Goal: Task Accomplishment & Management: Complete application form

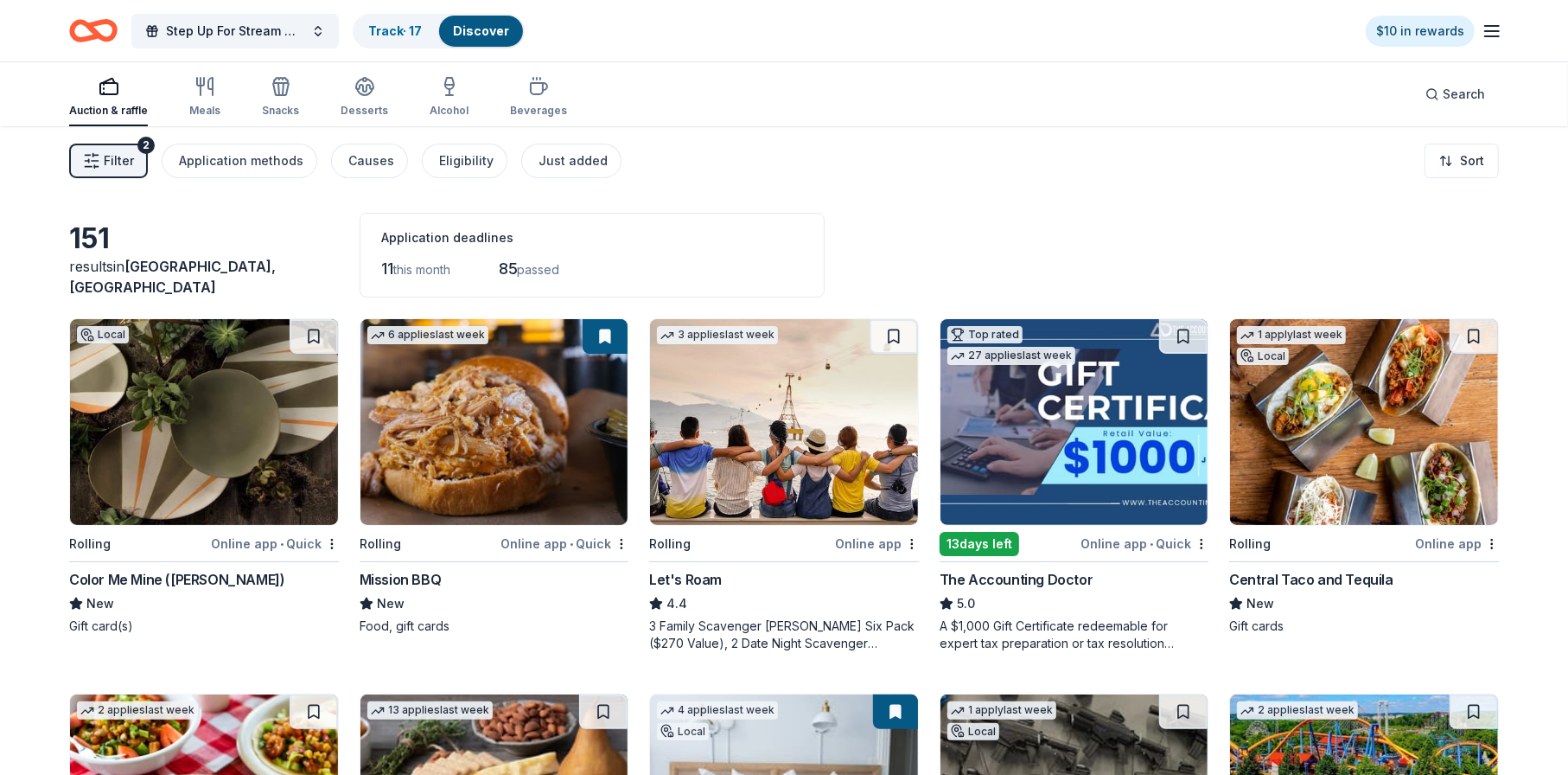
click at [139, 144] on div "2" at bounding box center [146, 145] width 17 height 17
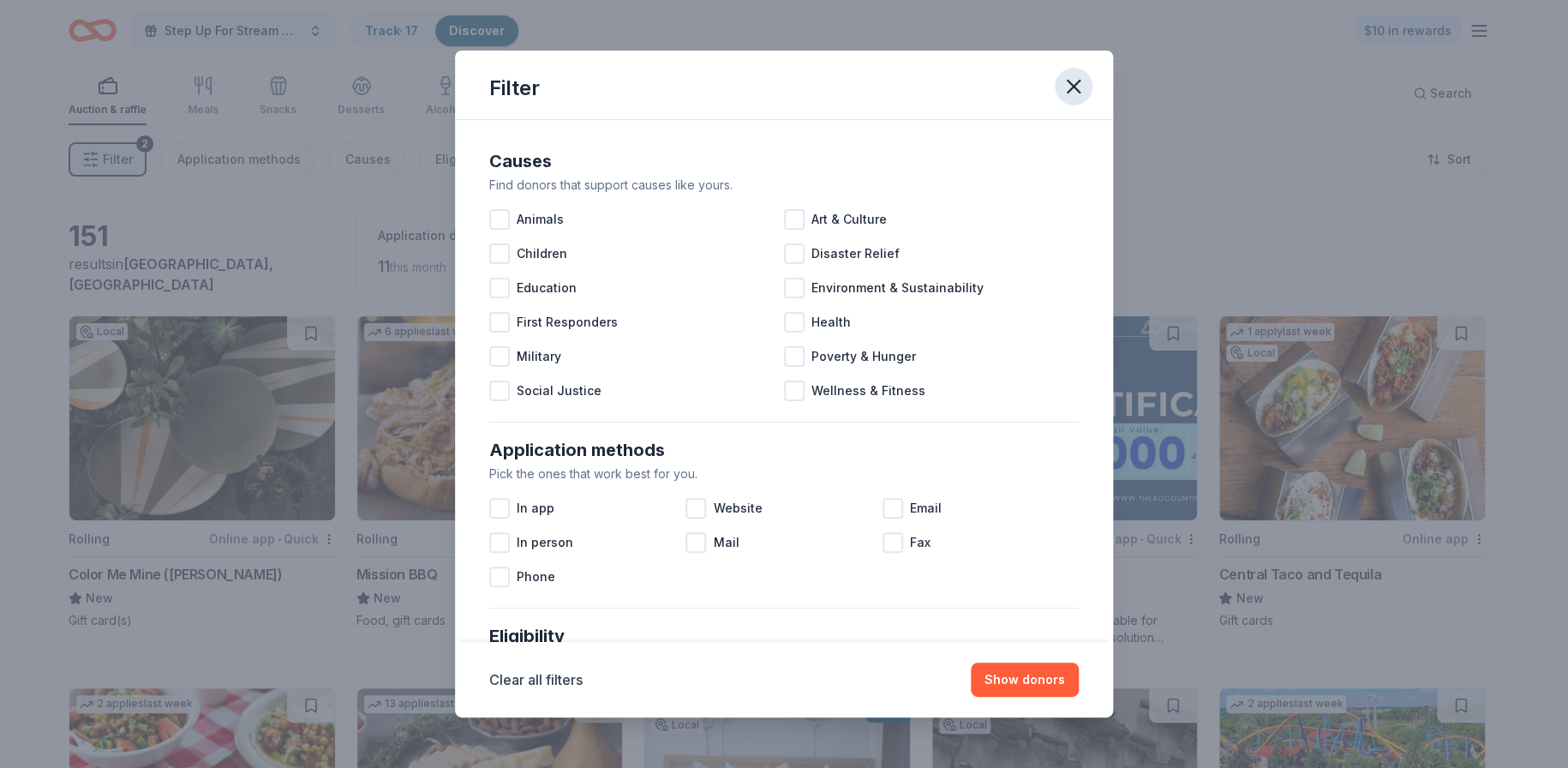
click at [875, 88] on icon "button" at bounding box center [1073, 86] width 12 height 12
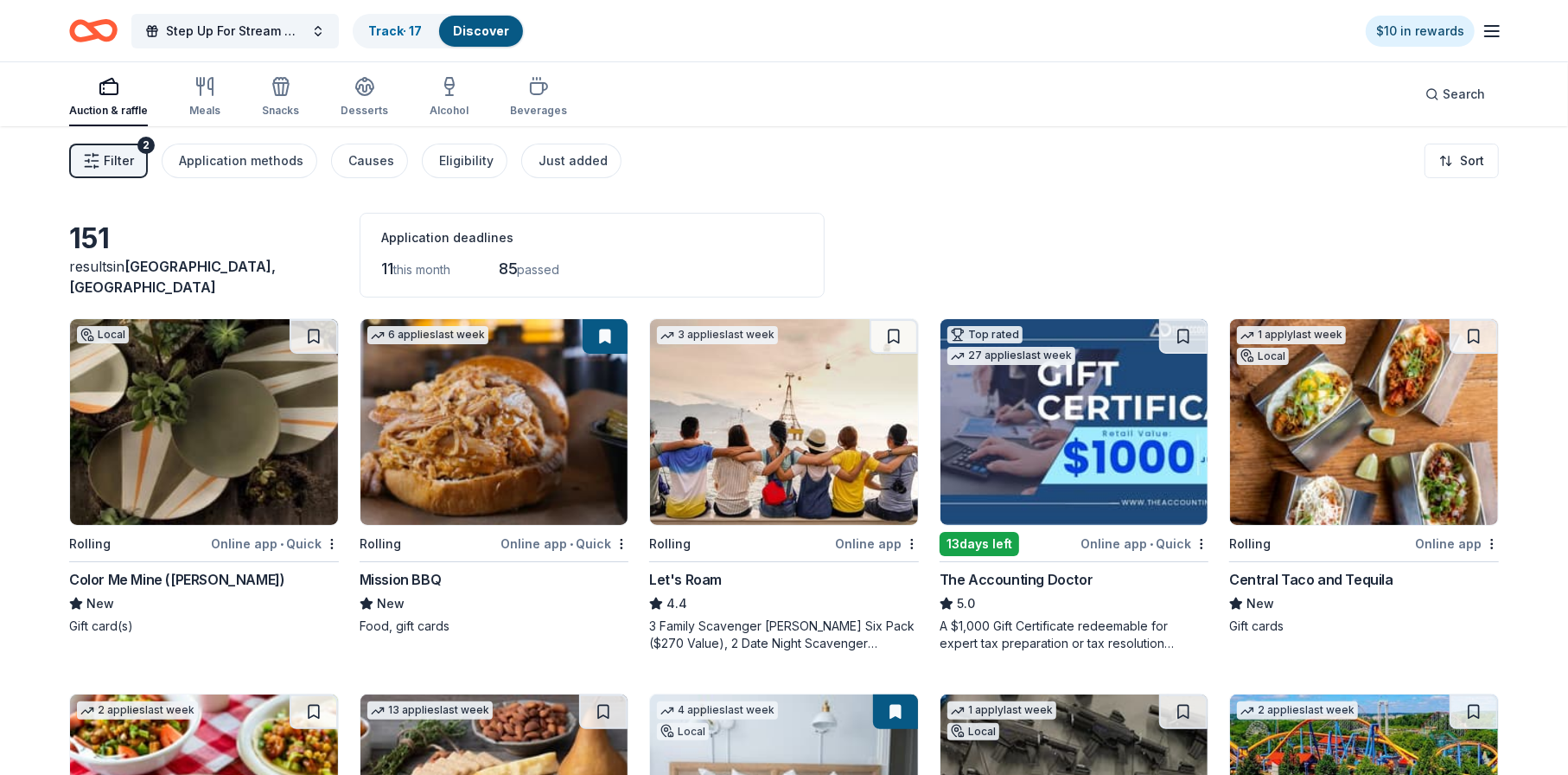
drag, startPoint x: 0, startPoint y: 0, endPoint x: 131, endPoint y: 574, distance: 588.8
click at [131, 574] on div "Color Me Mine ([PERSON_NAME])" at bounding box center [177, 579] width 215 height 21
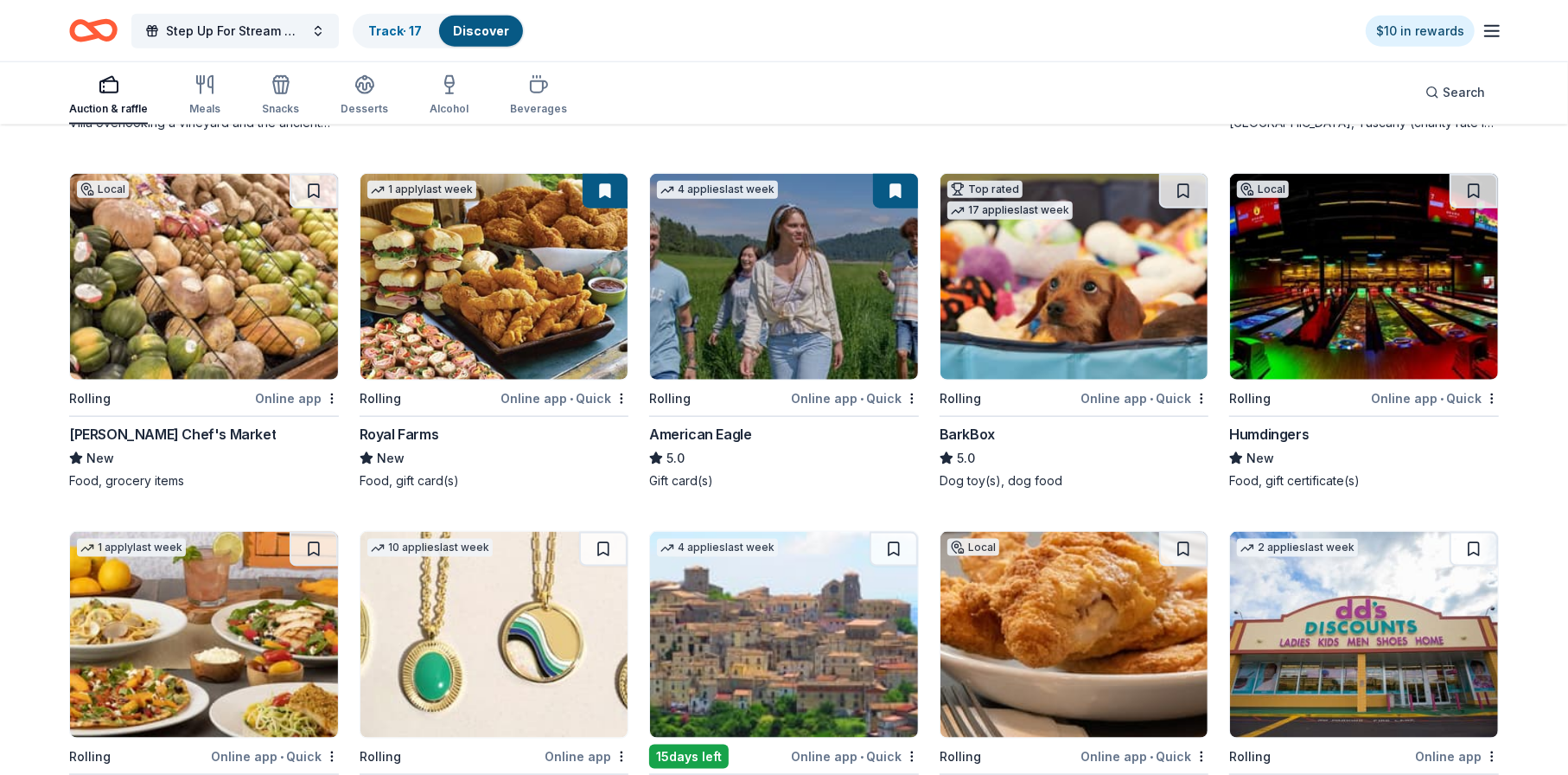
scroll to position [1729, 0]
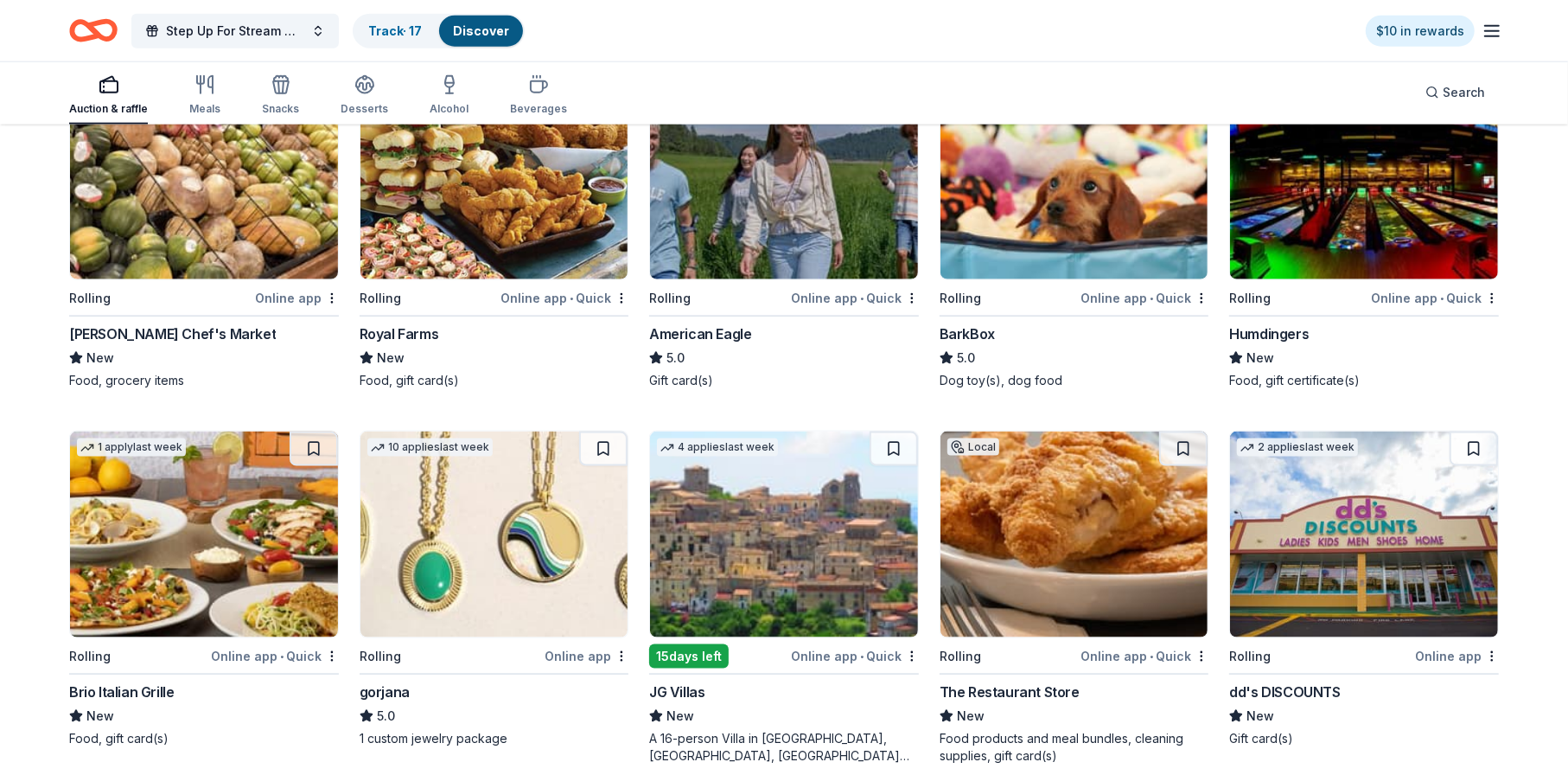
click at [1293, 331] on div "Humdingers" at bounding box center [1268, 333] width 79 height 21
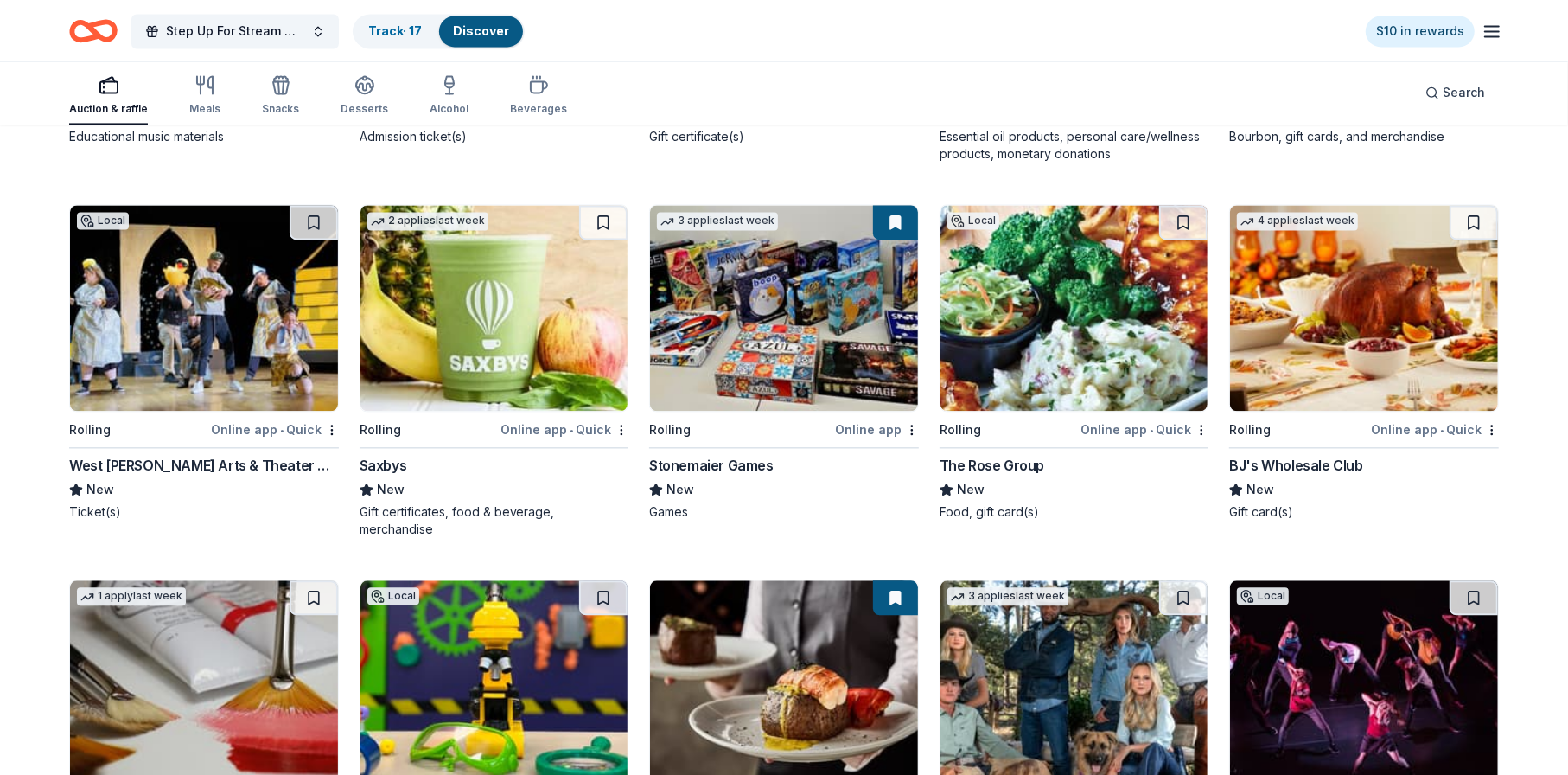
scroll to position [3113, 0]
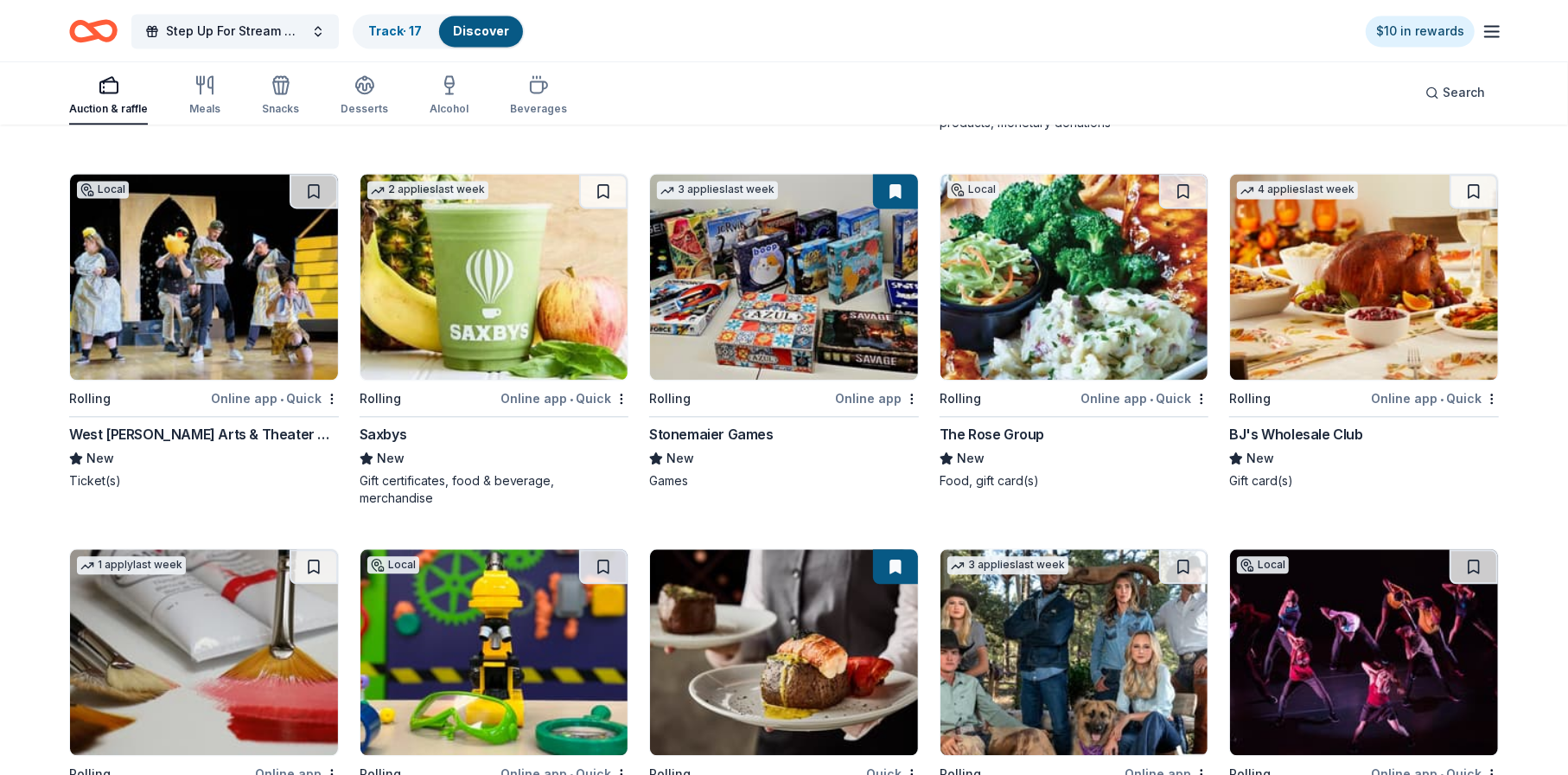
click at [1418, 392] on div "Online app • Quick" at bounding box center [1435, 398] width 128 height 22
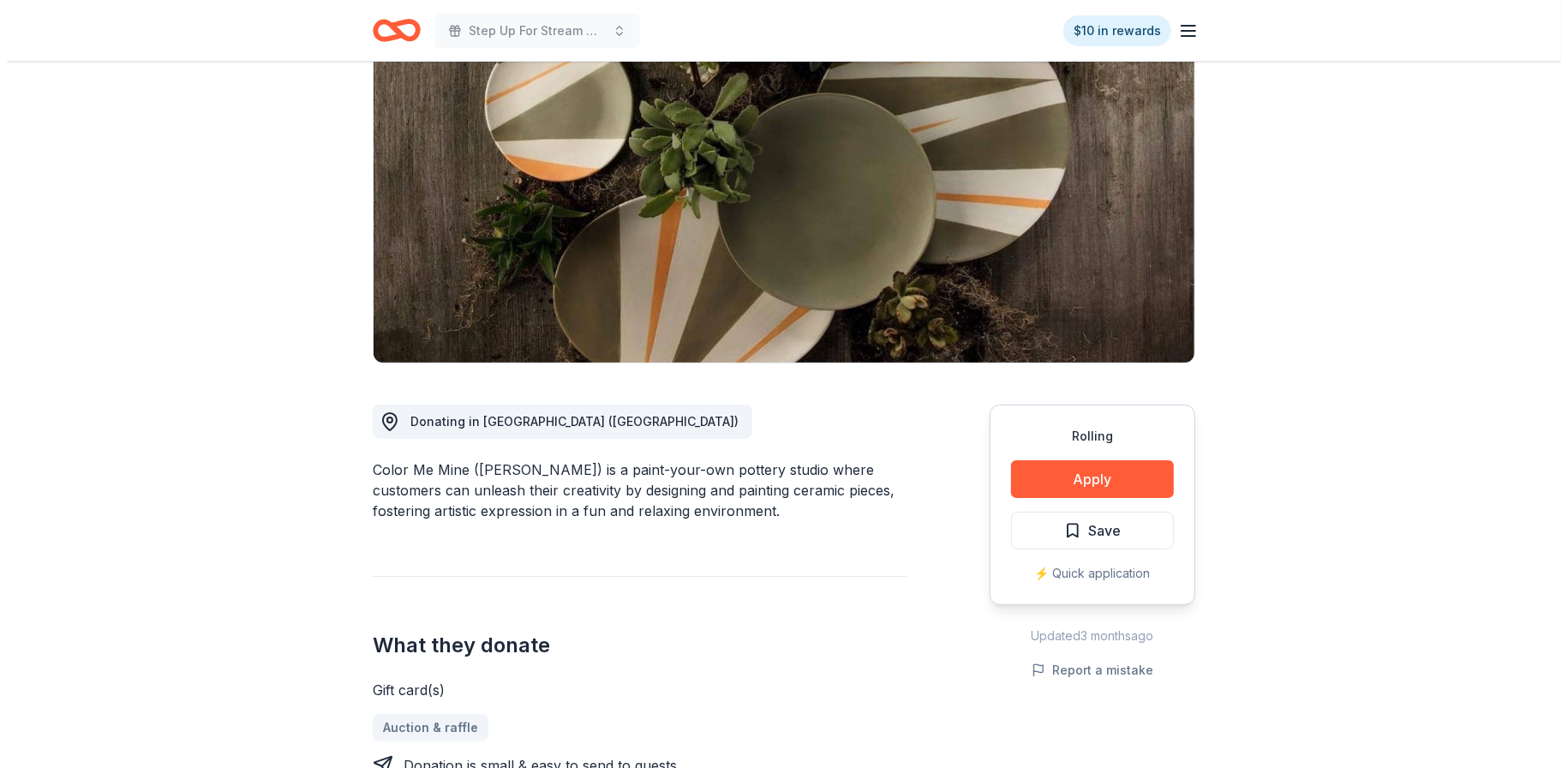
scroll to position [86, 0]
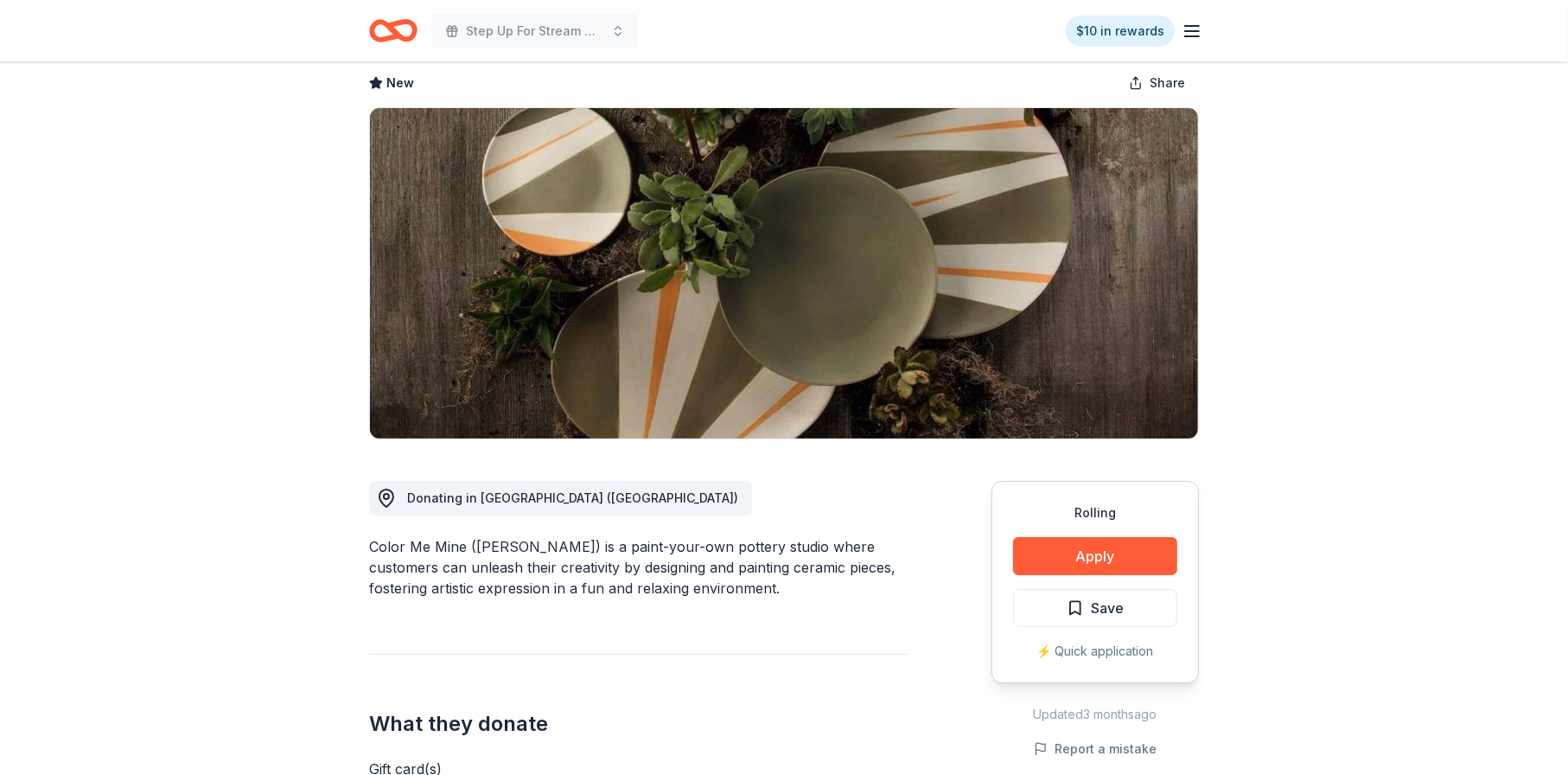
click at [1074, 651] on div "⚡️ Quick application" at bounding box center [1095, 651] width 164 height 21
click at [1092, 556] on button "Apply" at bounding box center [1095, 556] width 164 height 38
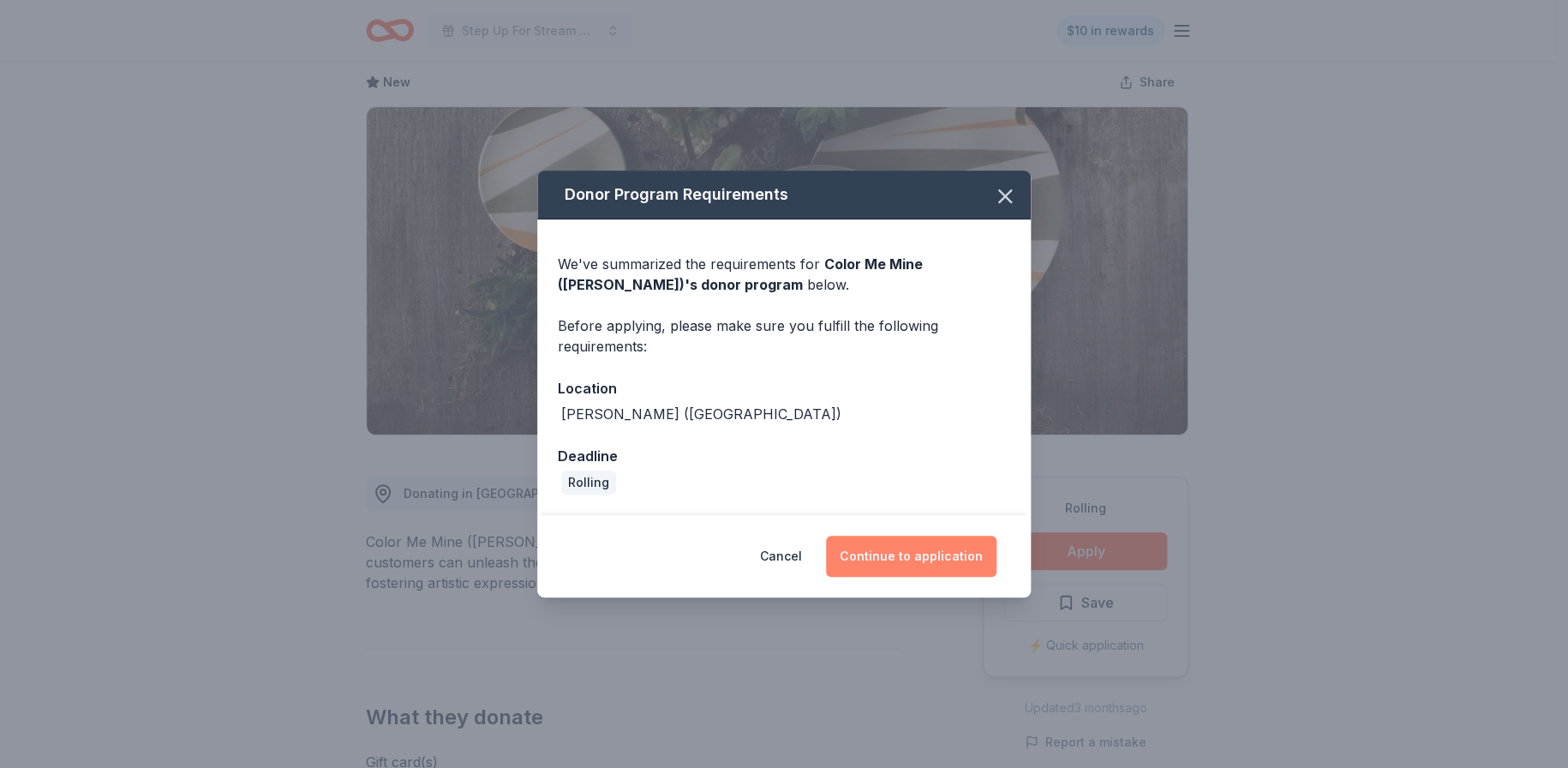
click at [909, 553] on button "Continue to application" at bounding box center [911, 556] width 171 height 42
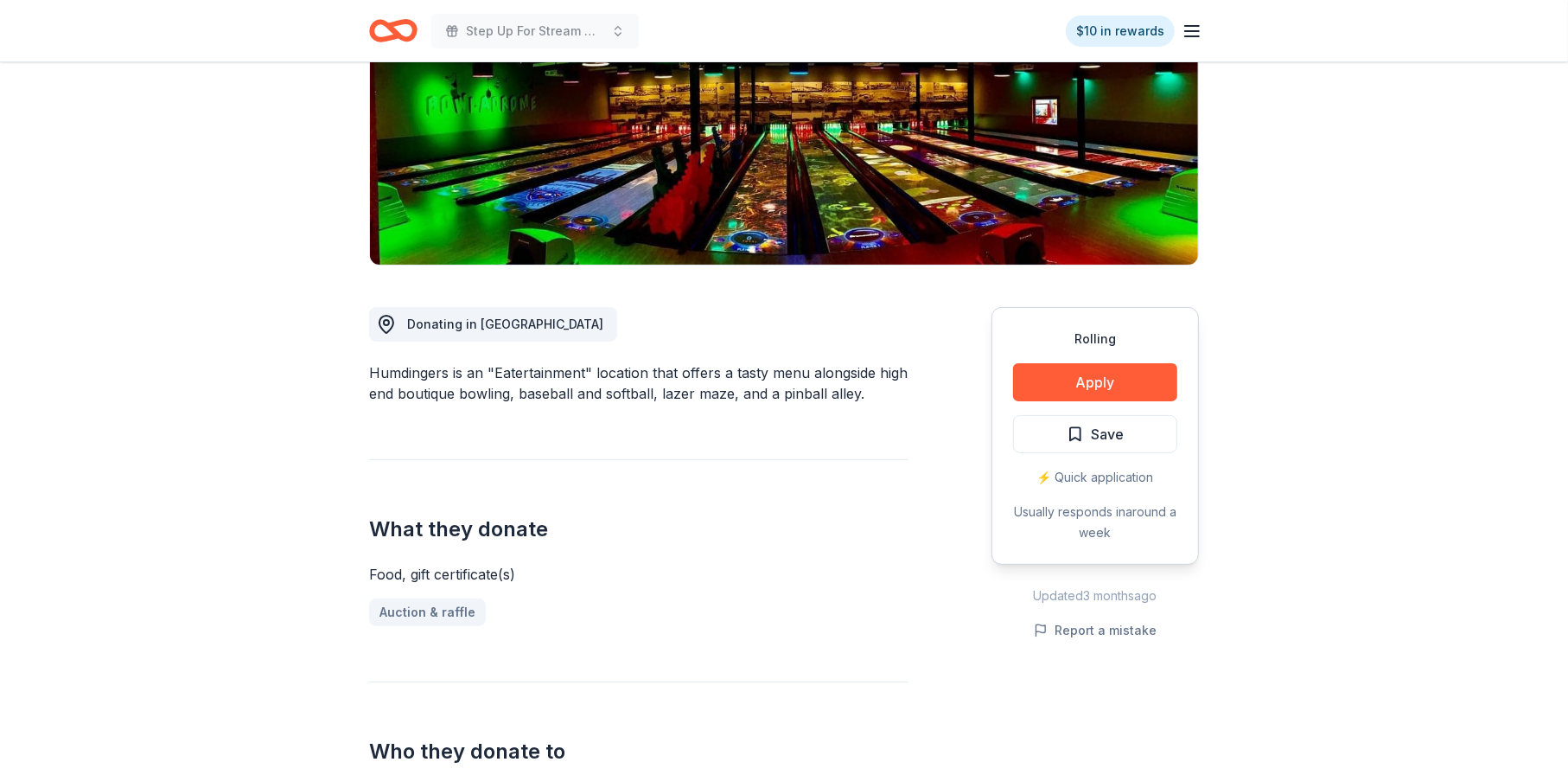
scroll to position [260, 0]
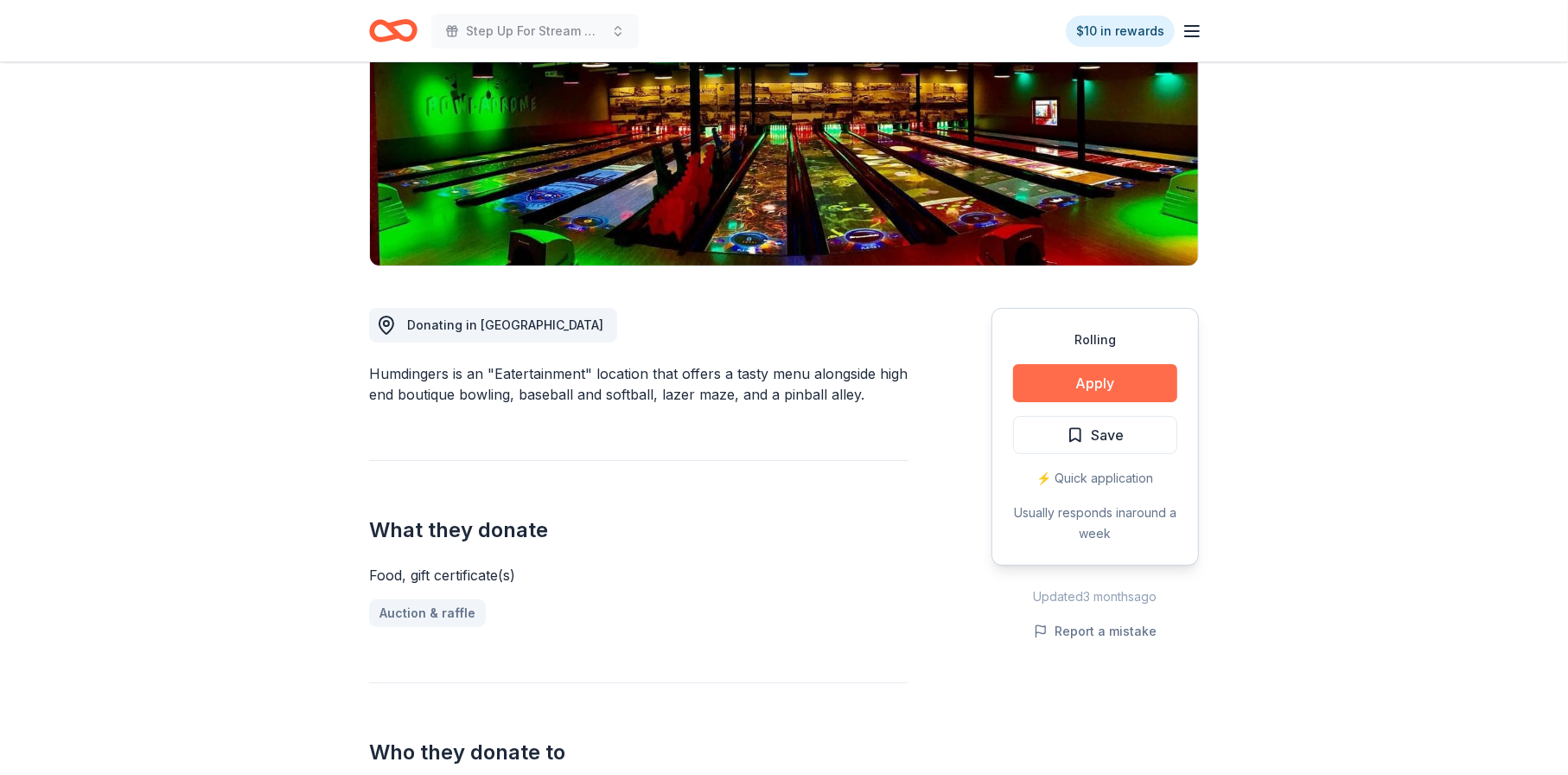
click at [1092, 385] on button "Apply" at bounding box center [1095, 383] width 164 height 38
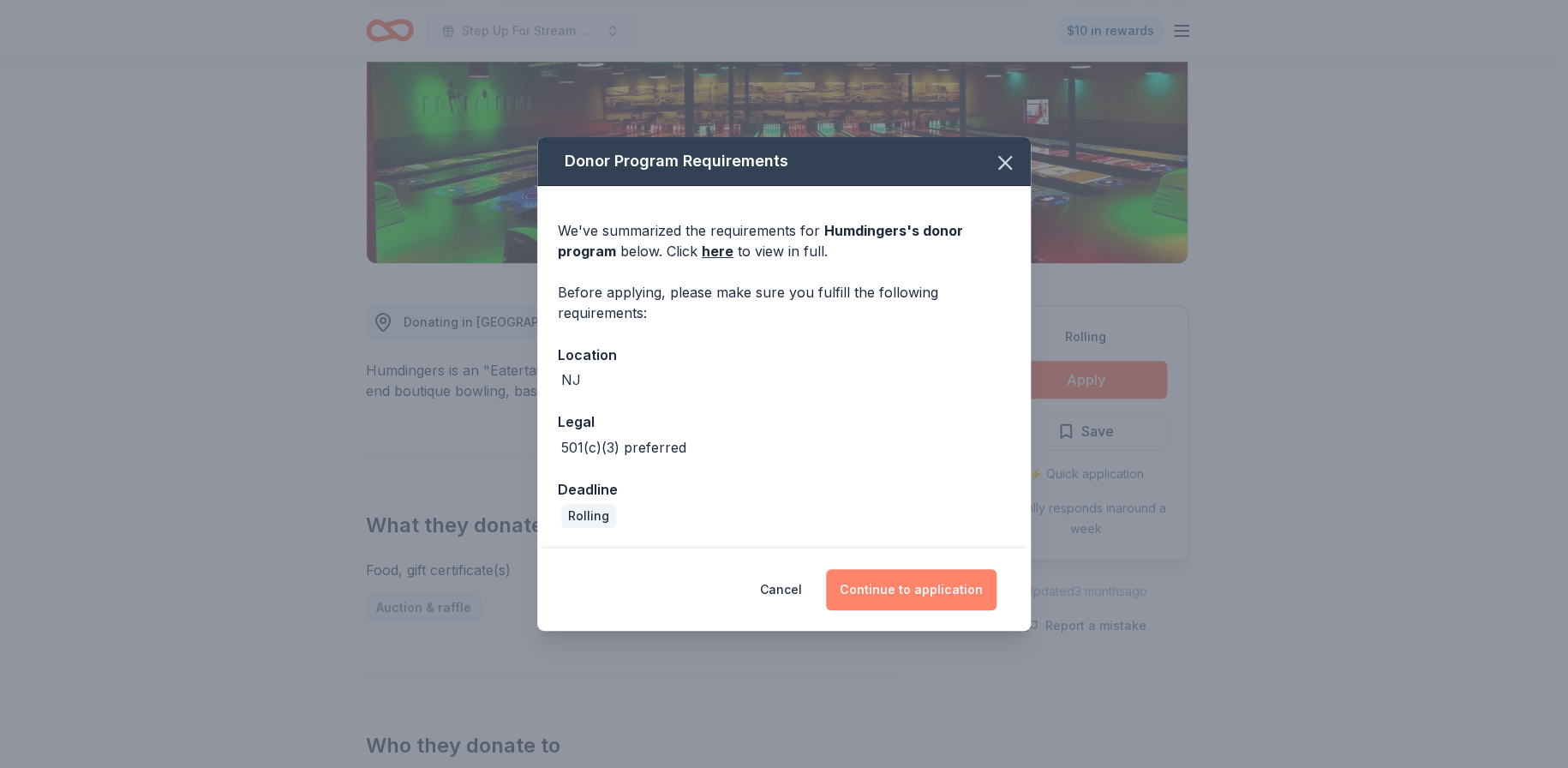
click at [910, 584] on button "Continue to application" at bounding box center [911, 589] width 171 height 42
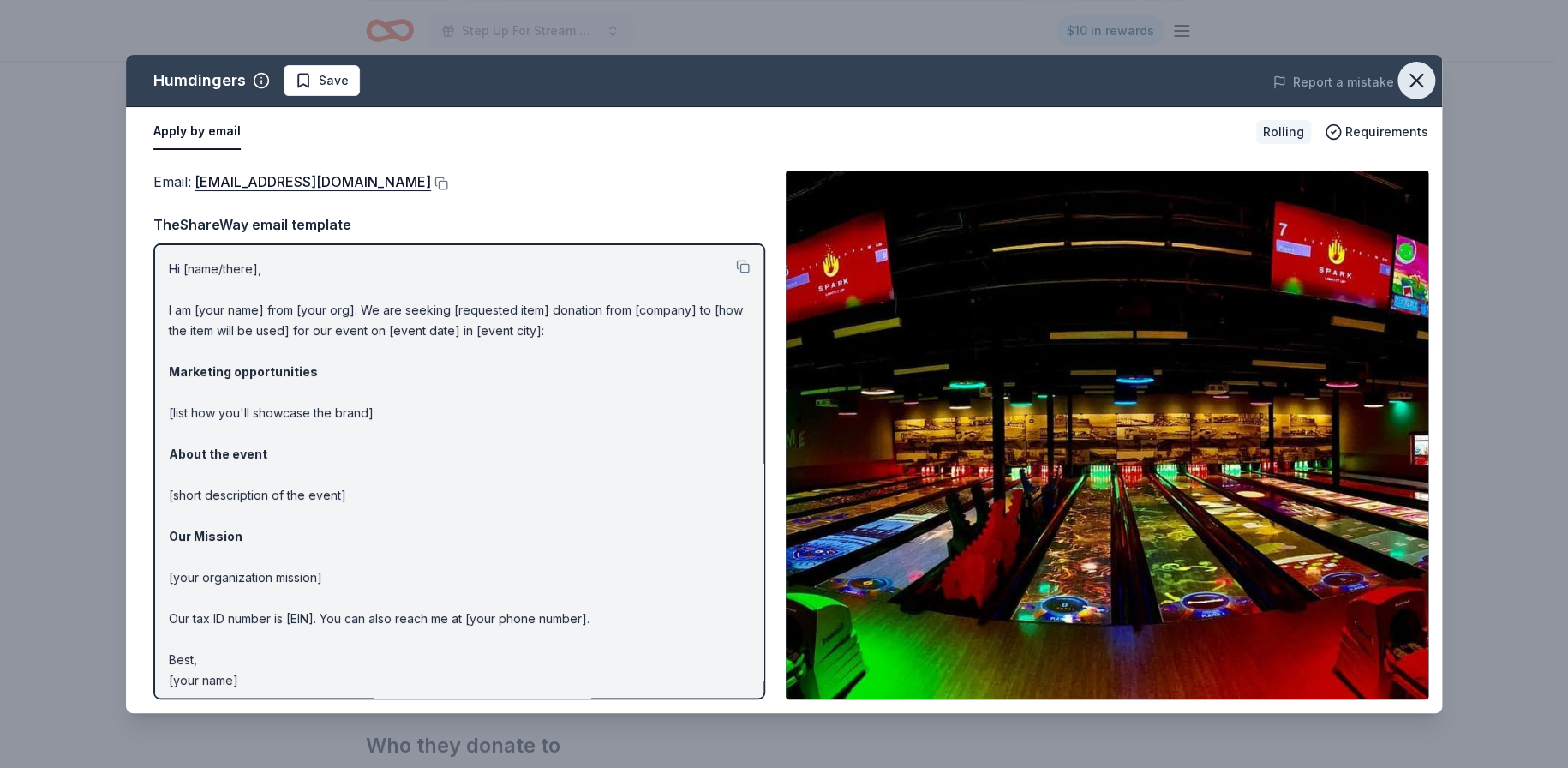
click at [1421, 80] on icon "button" at bounding box center [1416, 80] width 24 height 24
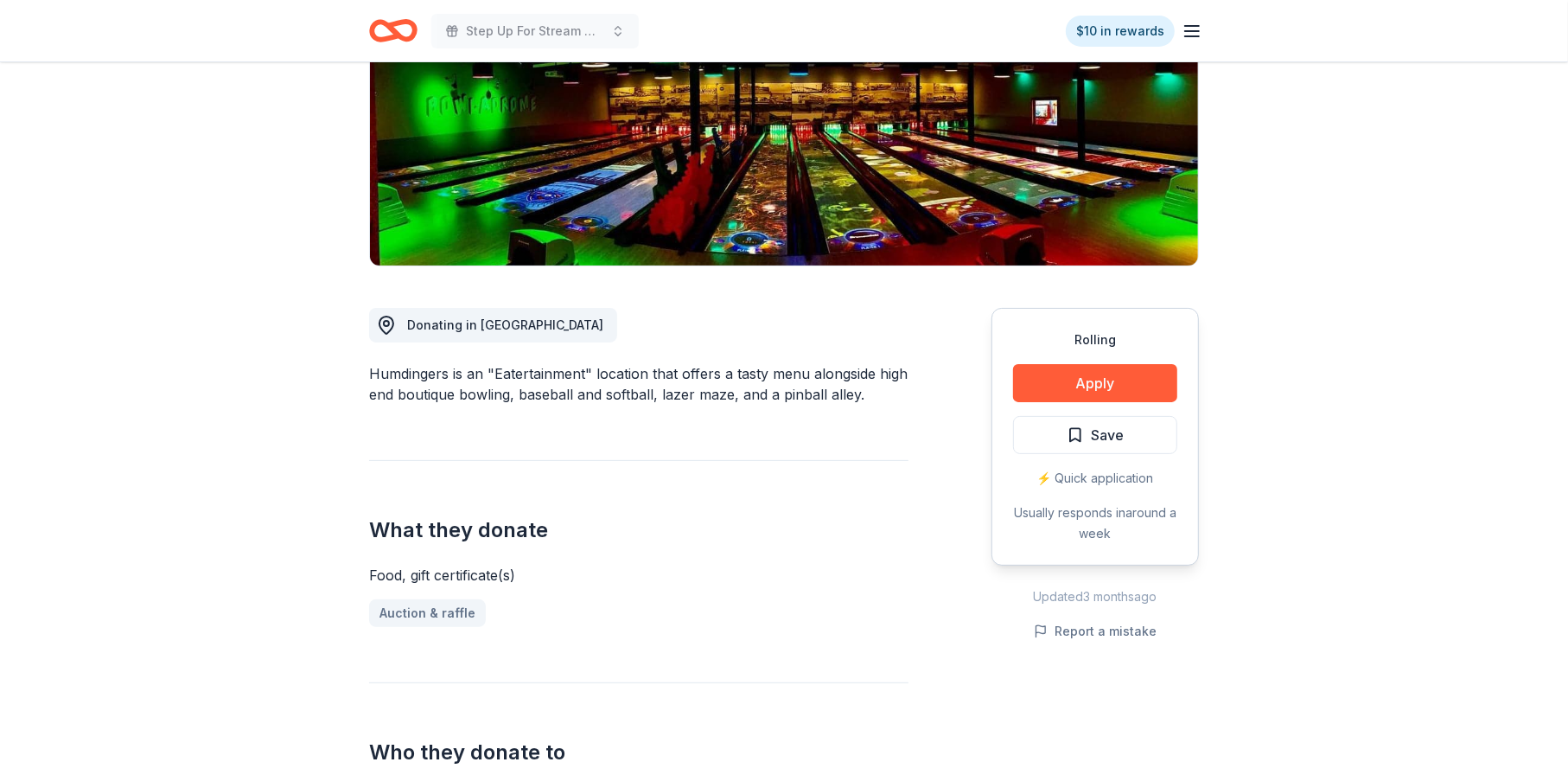
scroll to position [0, 0]
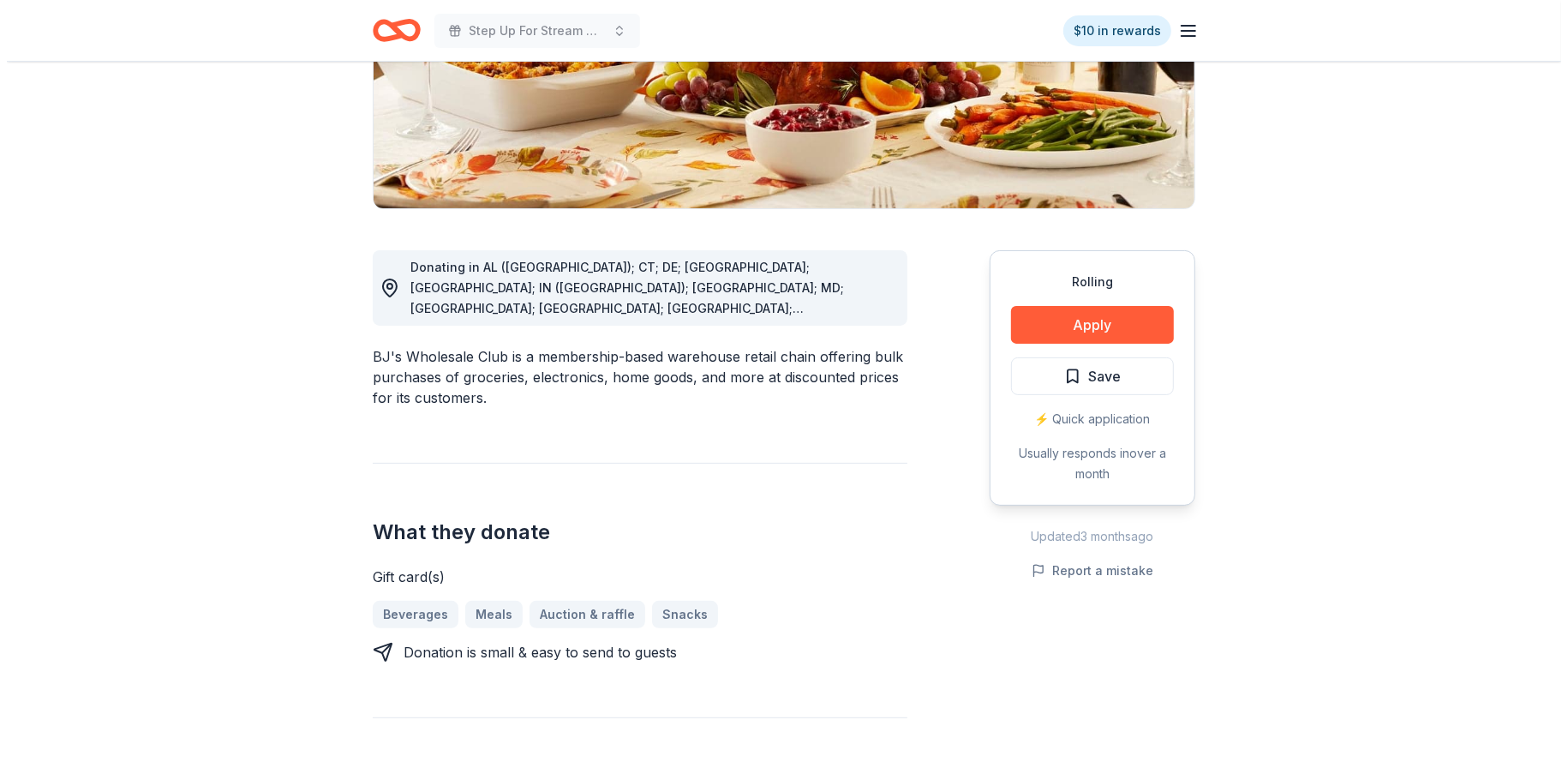
scroll to position [343, 0]
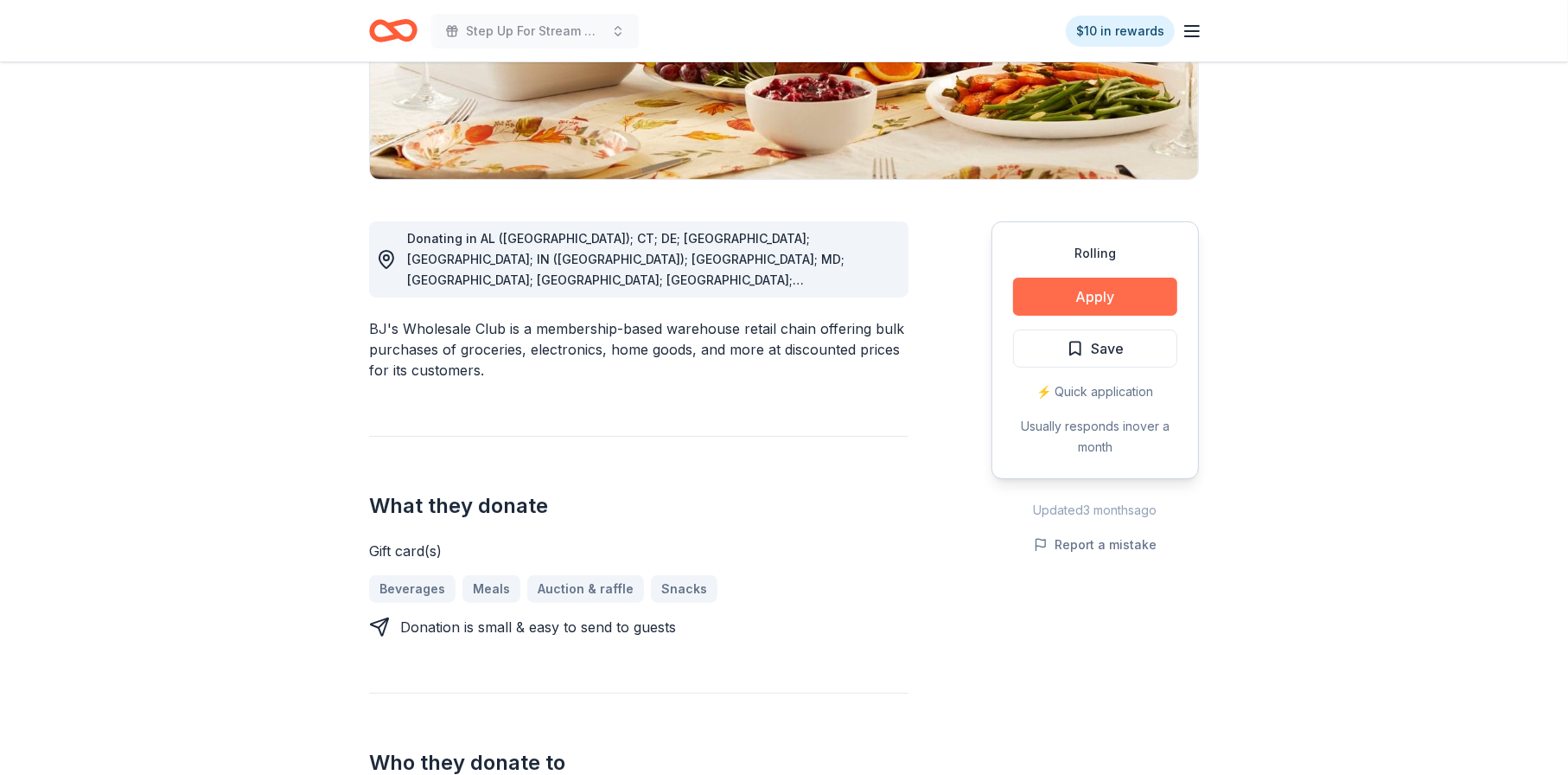
click at [1090, 292] on button "Apply" at bounding box center [1095, 297] width 164 height 38
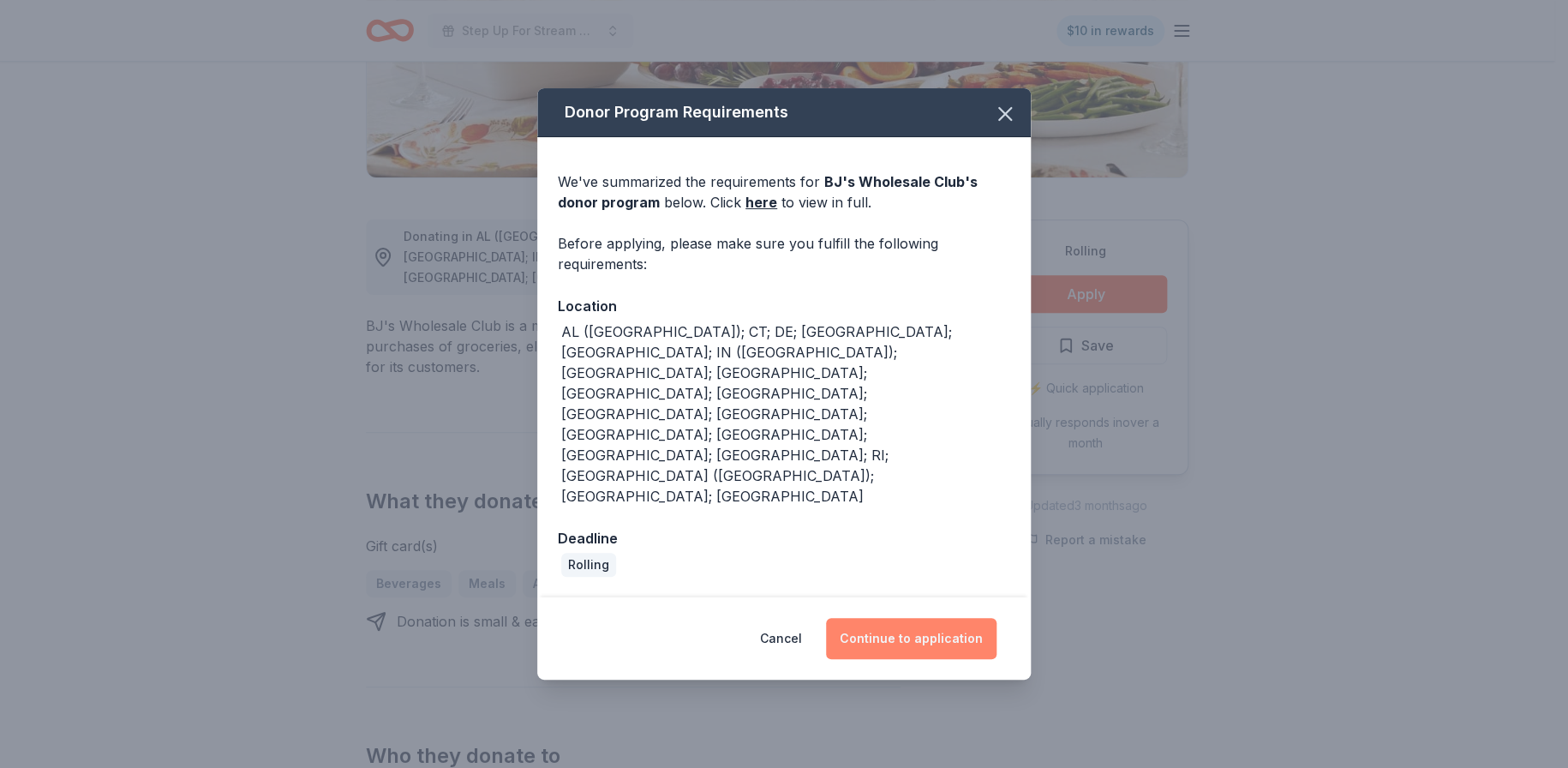
click at [928, 618] on button "Continue to application" at bounding box center [911, 639] width 171 height 42
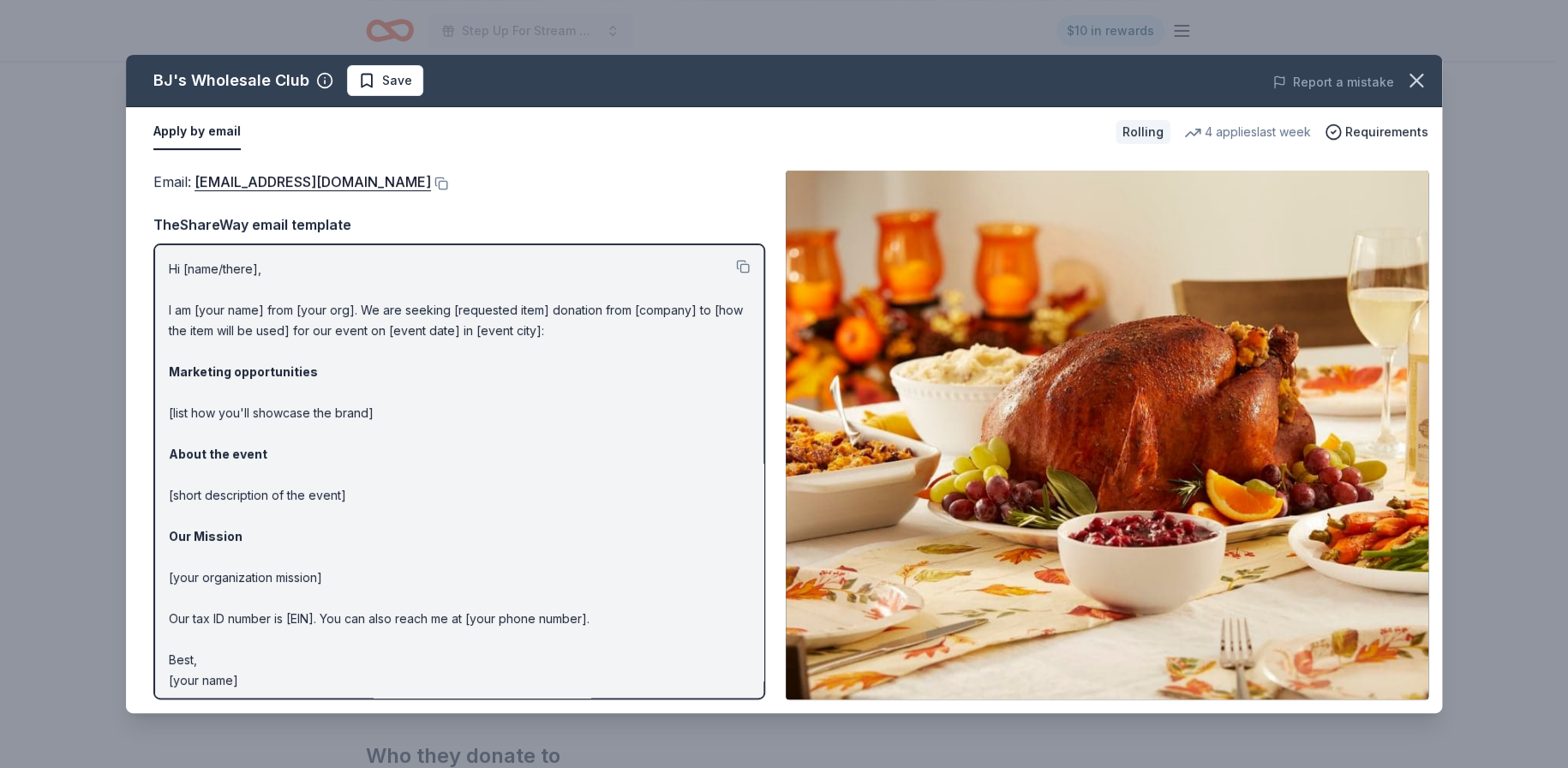
scroll to position [6, 0]
